Goal: Task Accomplishment & Management: Complete application form

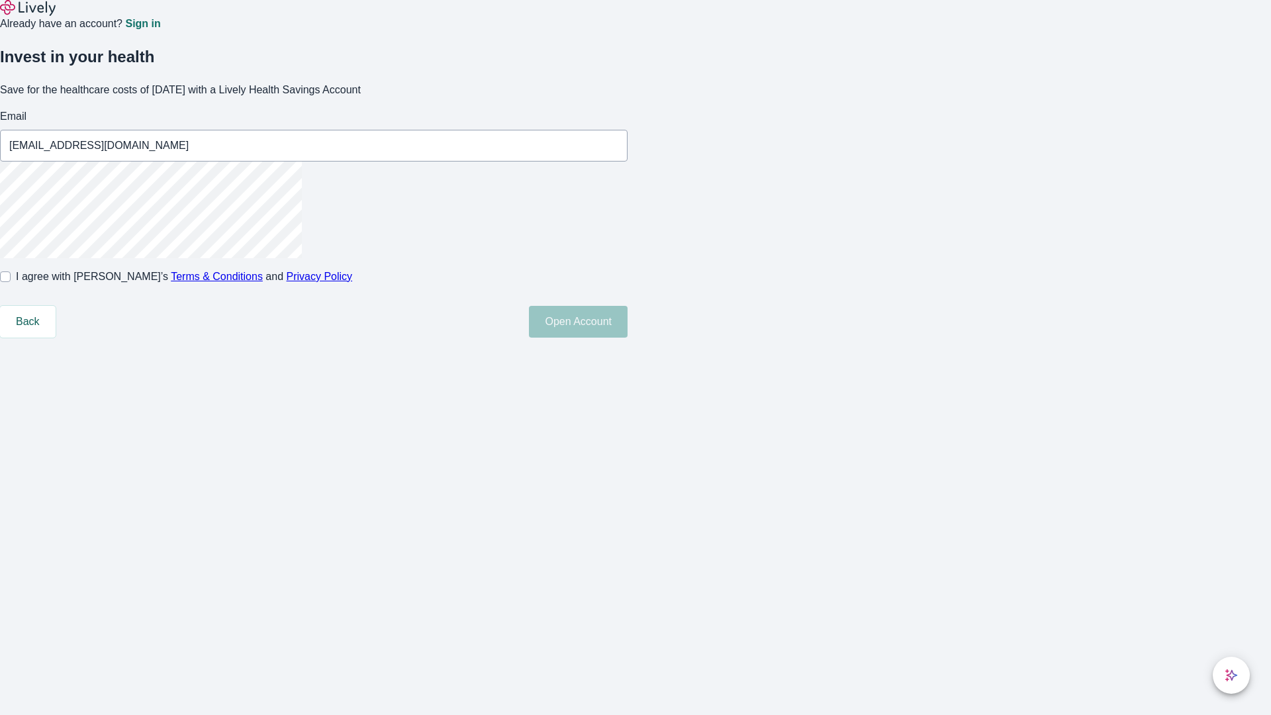
click at [11, 282] on input "I agree with Lively’s Terms & Conditions and Privacy Policy" at bounding box center [5, 276] width 11 height 11
checkbox input "true"
click at [628, 338] on button "Open Account" at bounding box center [578, 322] width 99 height 32
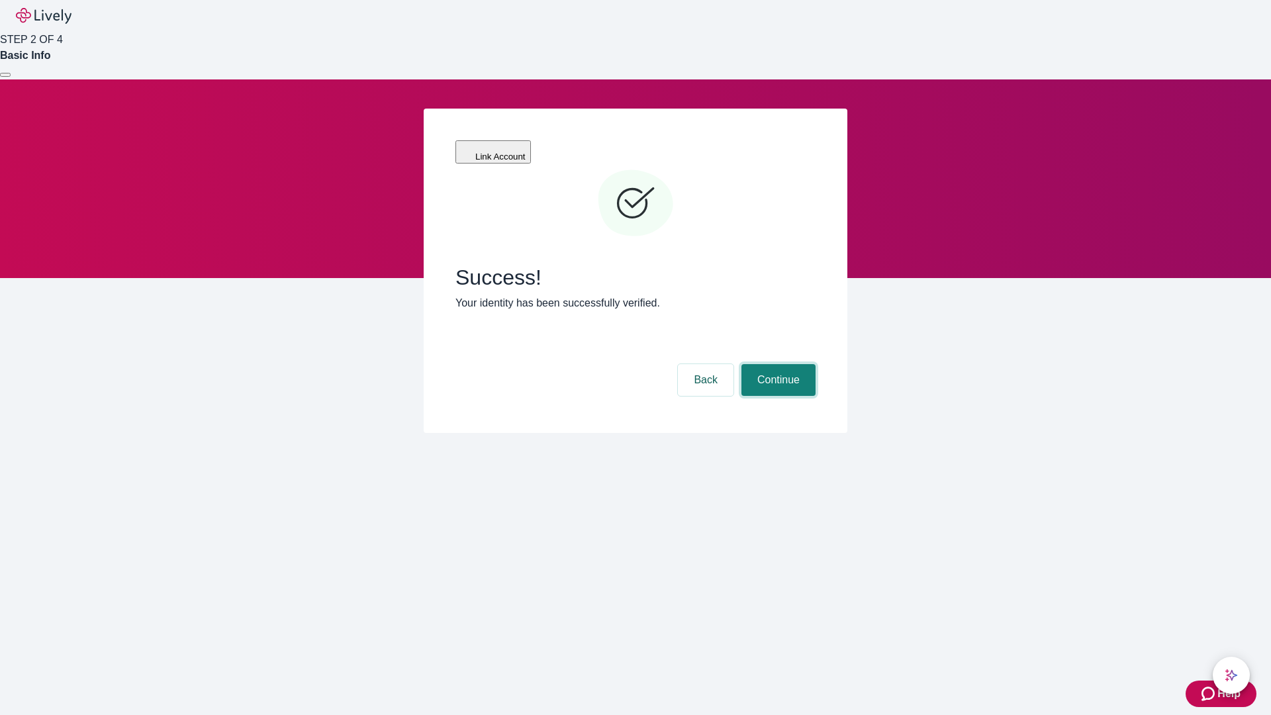
click at [777, 364] on button "Continue" at bounding box center [779, 380] width 74 height 32
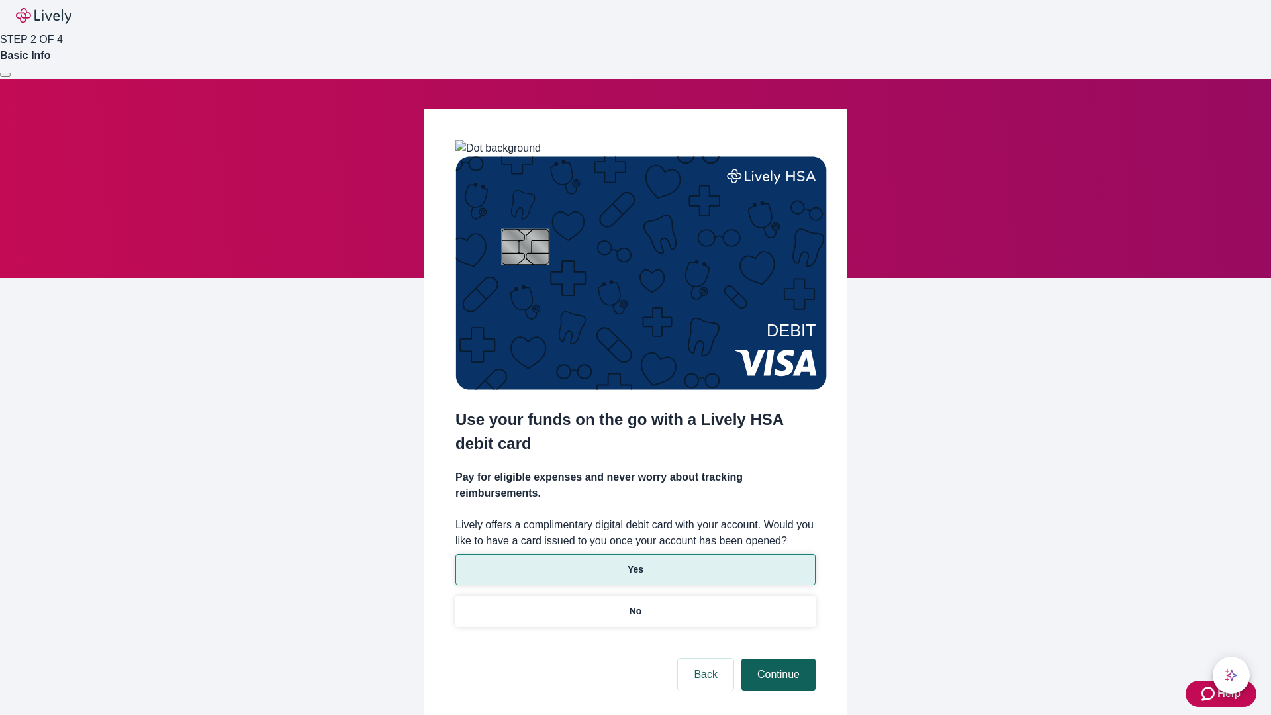
click at [635, 563] on p "Yes" at bounding box center [636, 570] width 16 height 14
click at [777, 659] on button "Continue" at bounding box center [779, 675] width 74 height 32
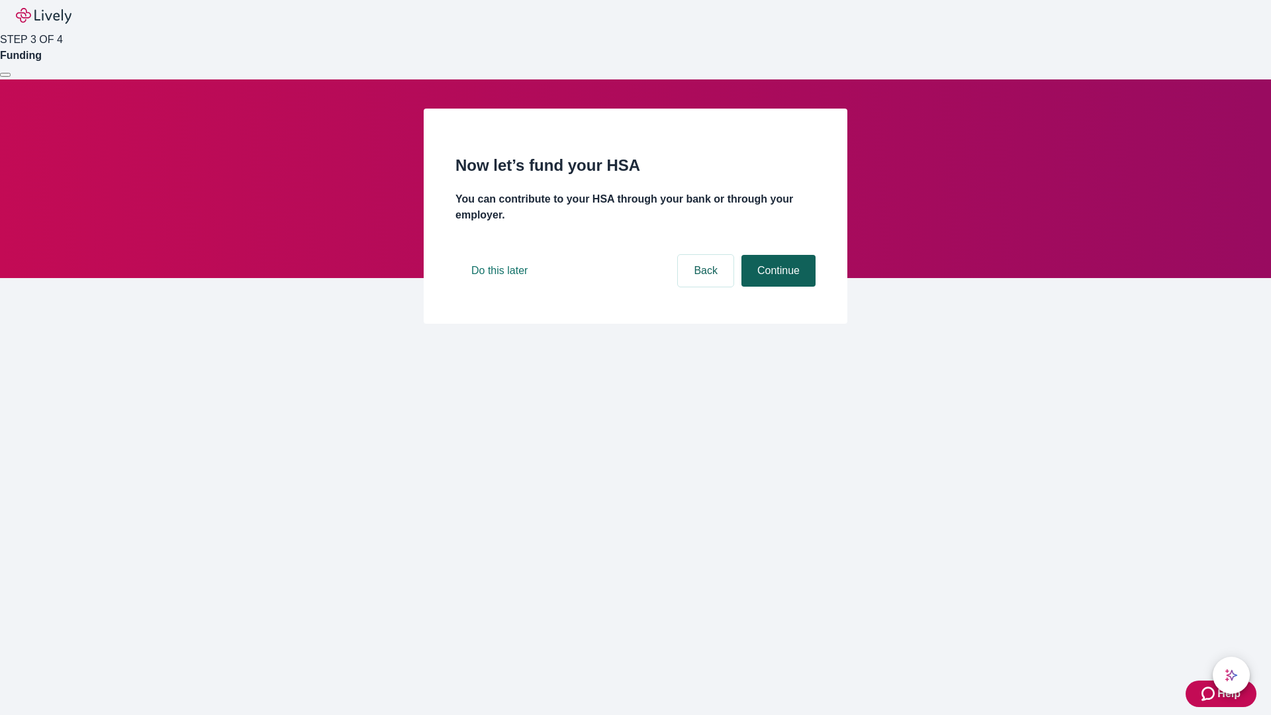
click at [777, 287] on button "Continue" at bounding box center [779, 271] width 74 height 32
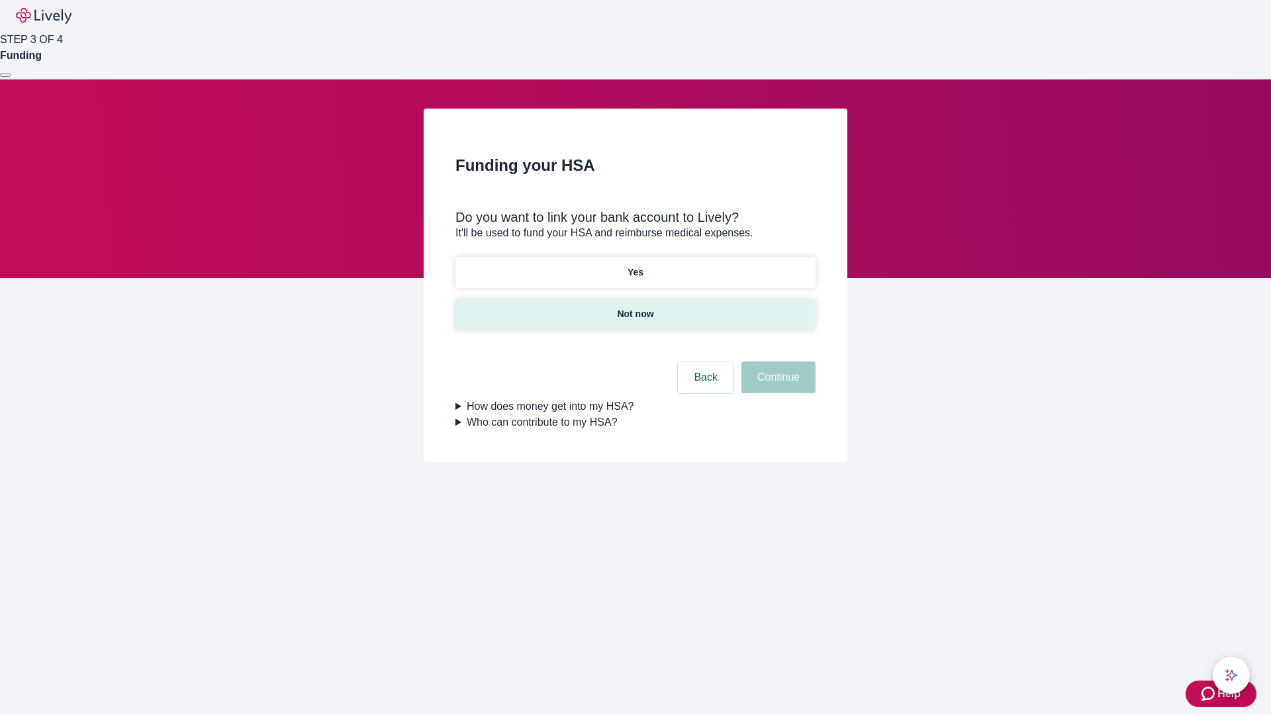
click at [635, 307] on p "Not now" at bounding box center [635, 314] width 36 height 14
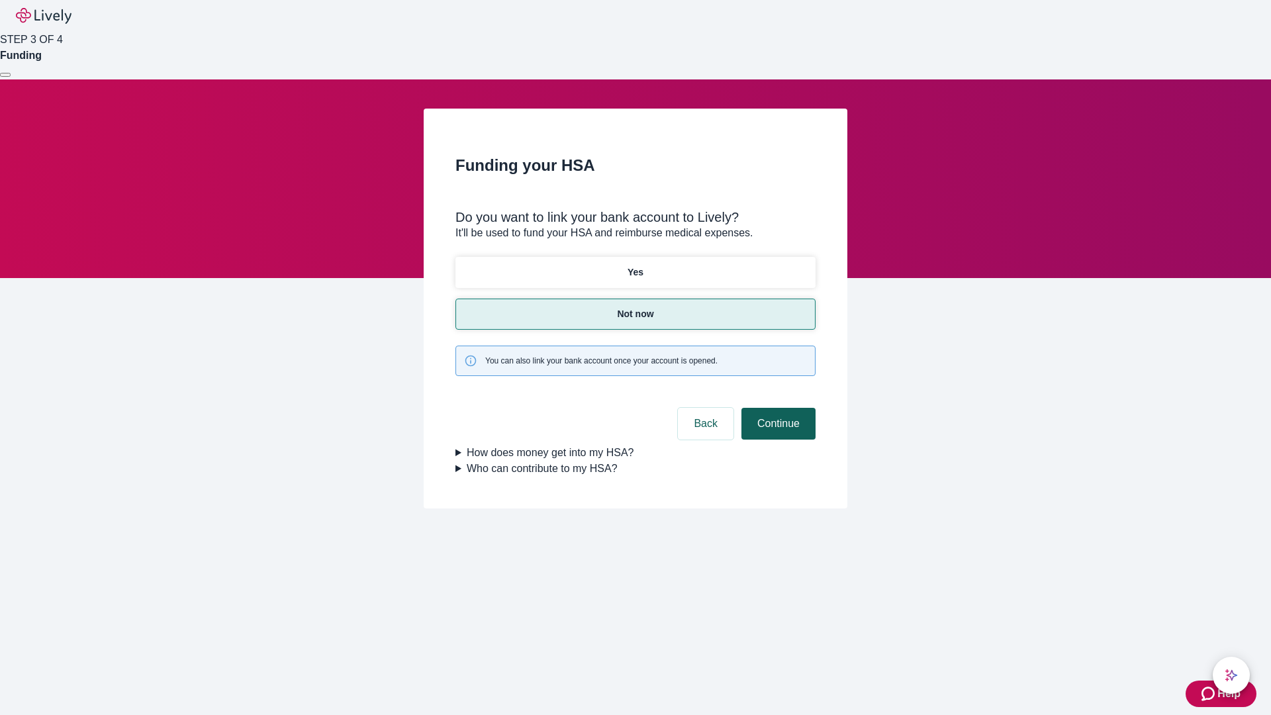
click at [777, 408] on button "Continue" at bounding box center [779, 424] width 74 height 32
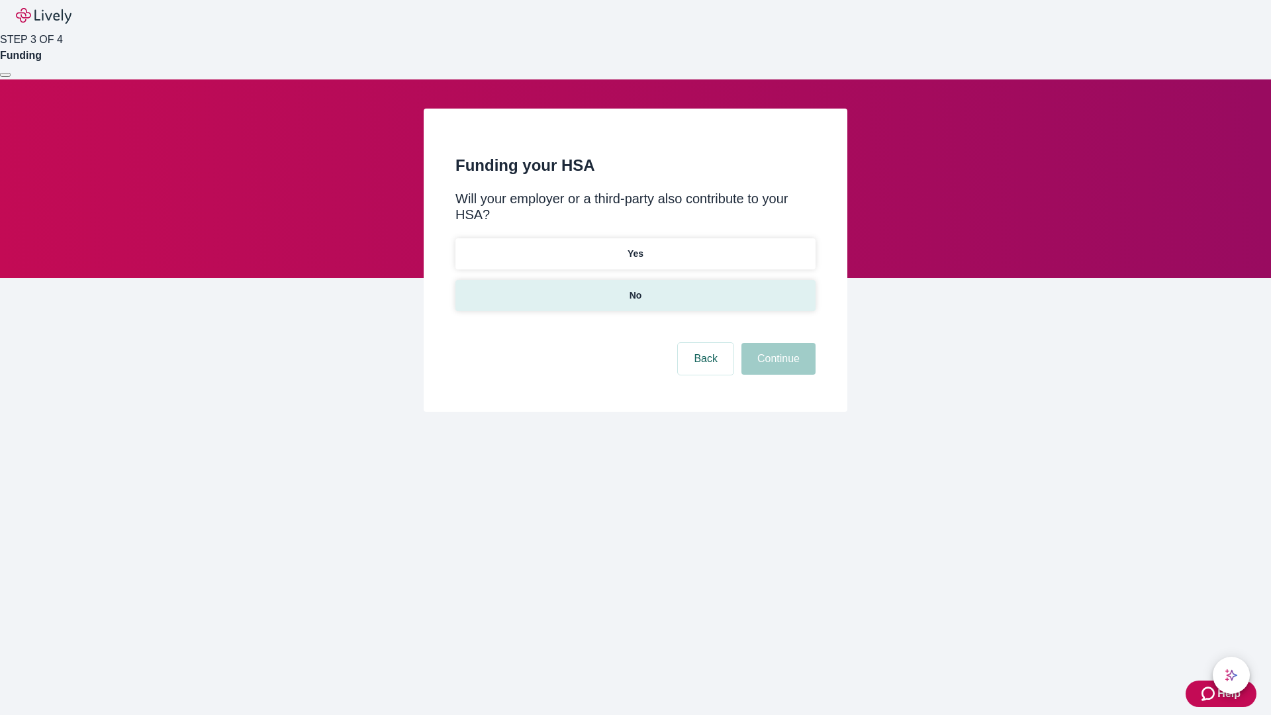
click at [635, 289] on p "No" at bounding box center [636, 296] width 13 height 14
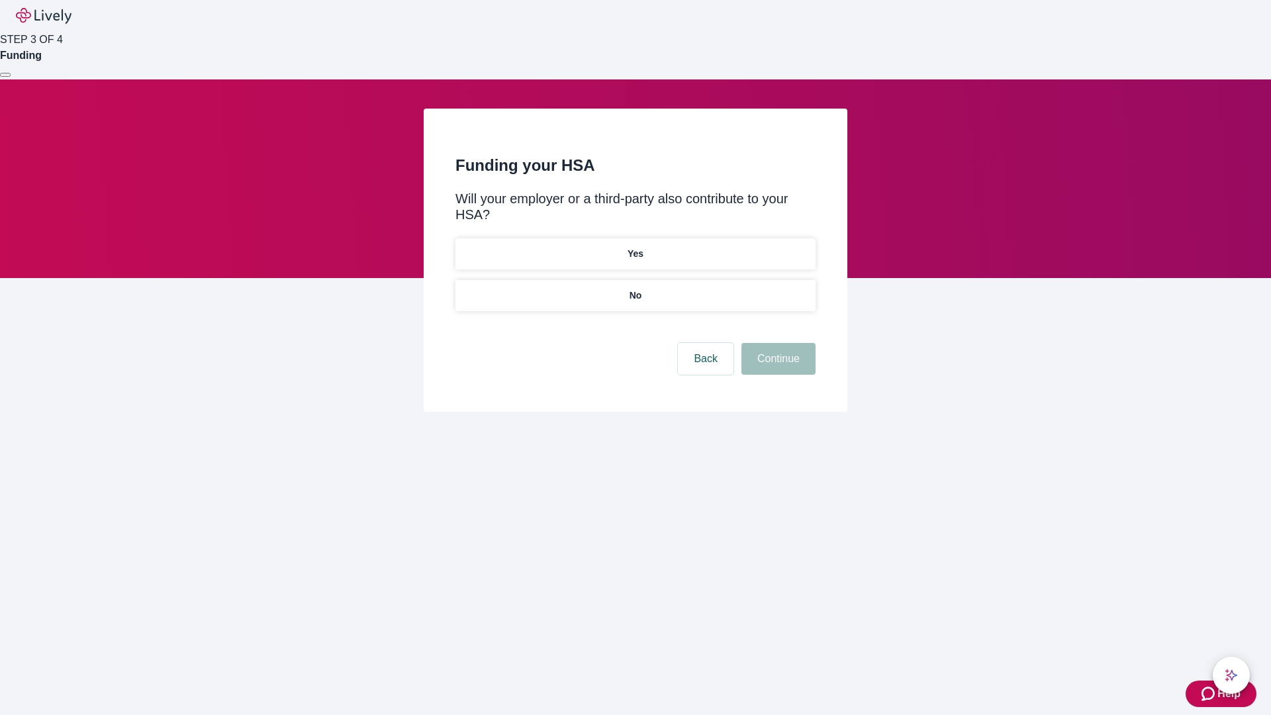
click at [777, 343] on button "Continue" at bounding box center [779, 359] width 74 height 32
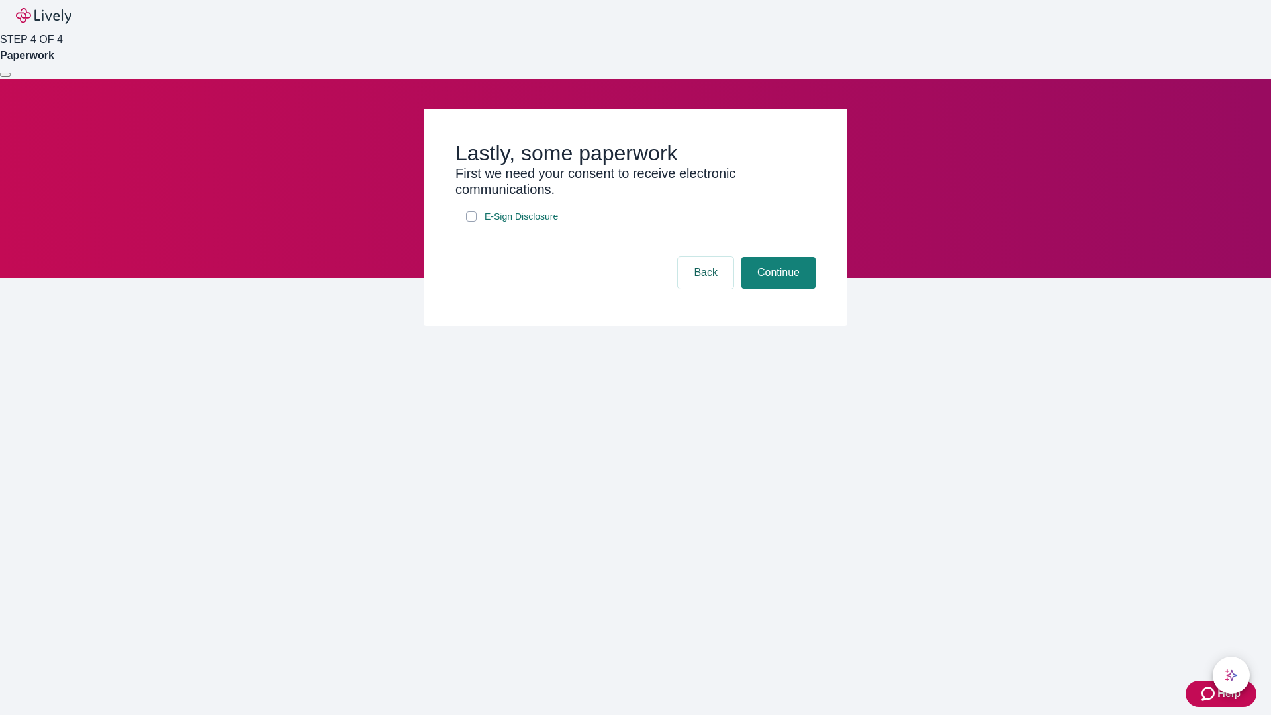
click at [471, 222] on input "E-Sign Disclosure" at bounding box center [471, 216] width 11 height 11
checkbox input "true"
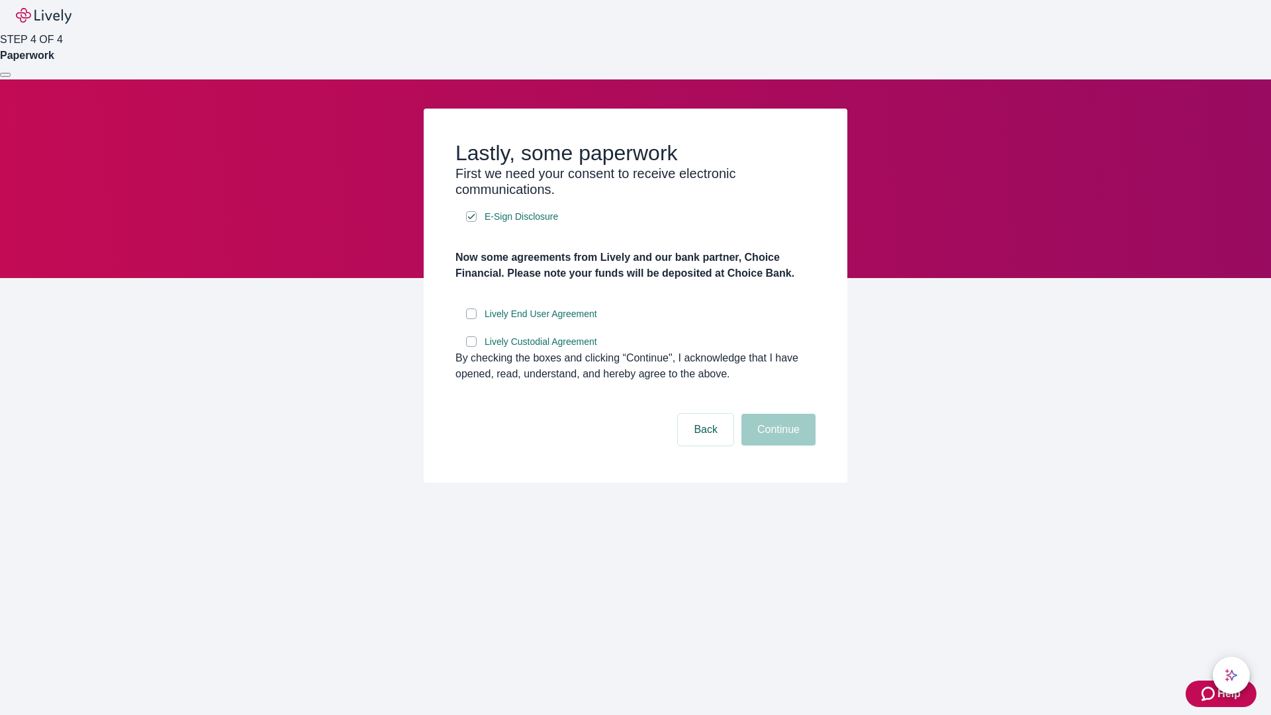
click at [471, 319] on input "Lively End User Agreement" at bounding box center [471, 314] width 11 height 11
checkbox input "true"
click at [471, 347] on input "Lively Custodial Agreement" at bounding box center [471, 341] width 11 height 11
checkbox input "true"
click at [777, 446] on button "Continue" at bounding box center [779, 430] width 74 height 32
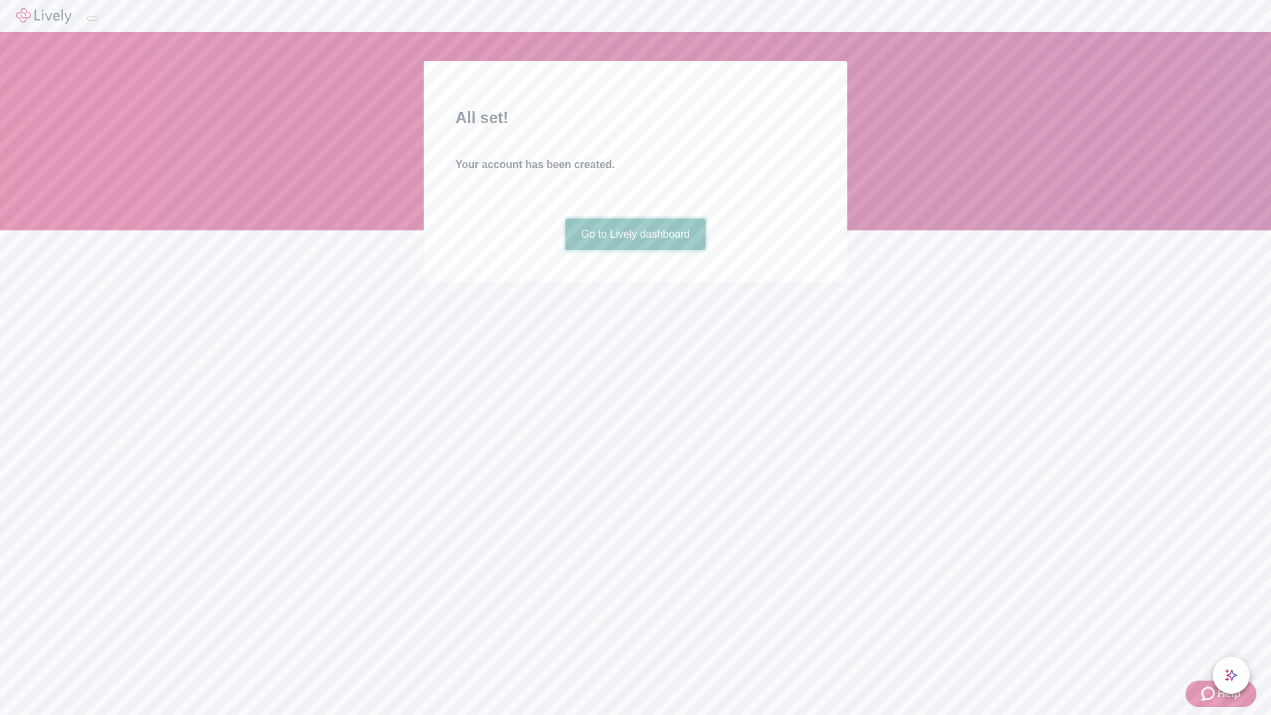
click at [635, 250] on link "Go to Lively dashboard" at bounding box center [635, 234] width 141 height 32
